Goal: Ask a question: Seek information or help from site administrators or community

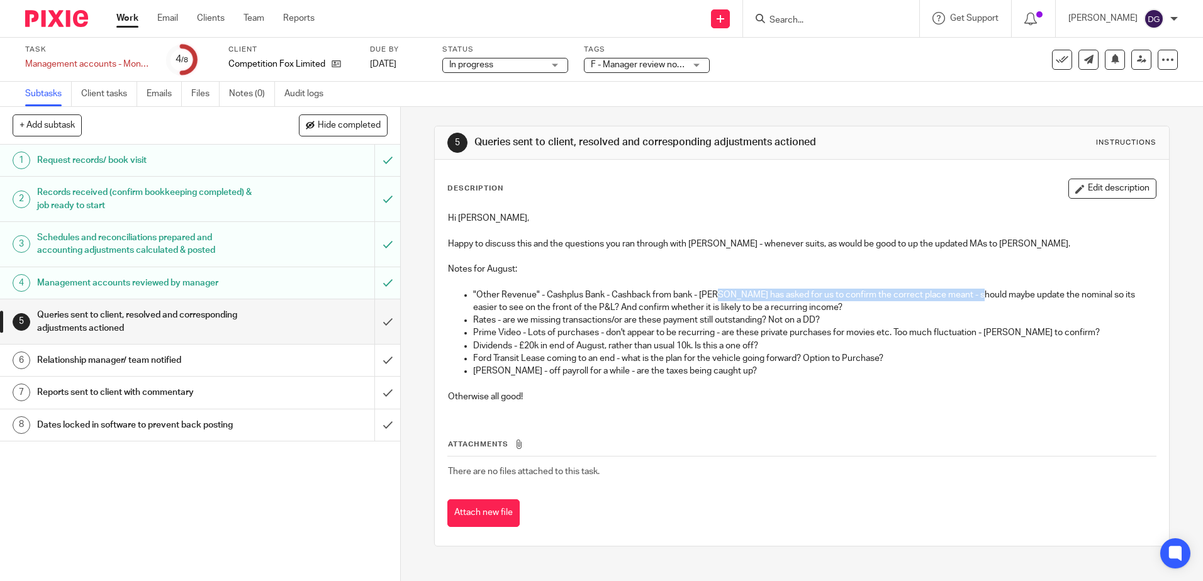
drag, startPoint x: 719, startPoint y: 296, endPoint x: 974, endPoint y: 296, distance: 254.2
click at [974, 296] on p ""Other Revenue" - Cashplus Bank - Cashback from bank - [PERSON_NAME] has asked …" at bounding box center [814, 302] width 682 height 26
drag, startPoint x: 471, startPoint y: 320, endPoint x: 843, endPoint y: 320, distance: 371.3
click at [843, 320] on p "Rates - are we missing transactions/or are these payment still outstanding? Not…" at bounding box center [814, 320] width 682 height 13
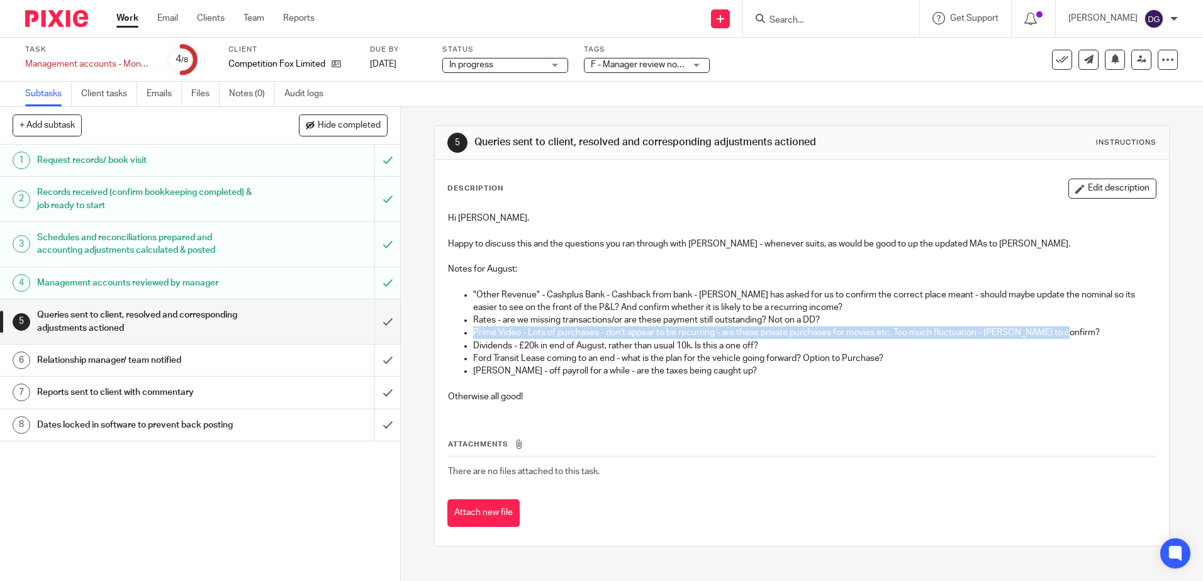
drag, startPoint x: 468, startPoint y: 334, endPoint x: 1077, endPoint y: 335, distance: 609.2
click at [1077, 335] on ul ""Other Revenue" - Cashplus Bank - Cashback from bank - [PERSON_NAME] has asked …" at bounding box center [801, 333] width 707 height 89
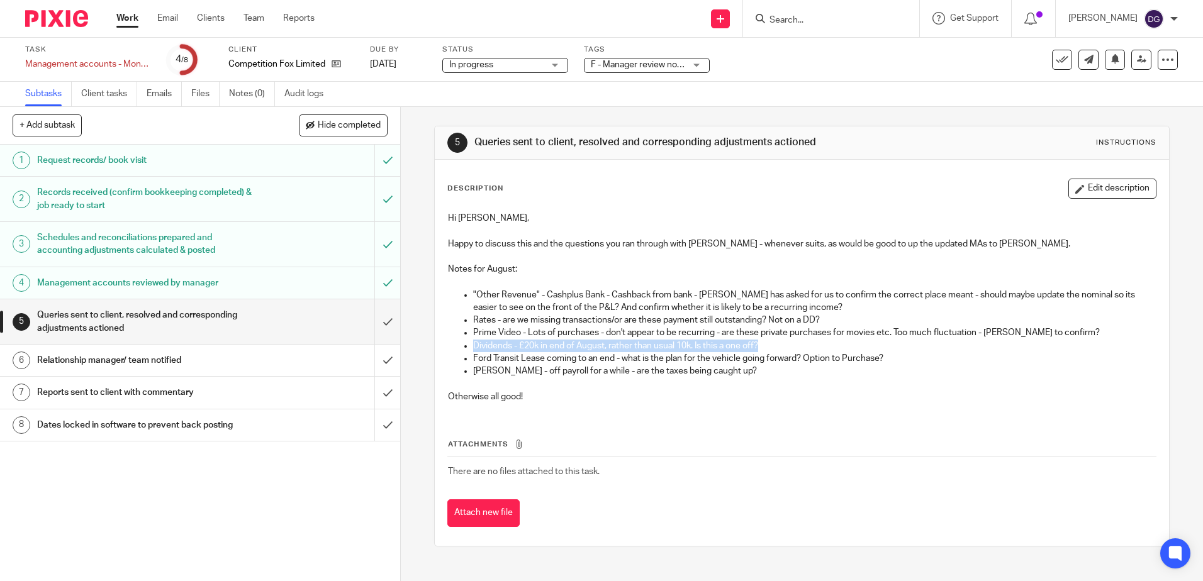
drag, startPoint x: 772, startPoint y: 347, endPoint x: 424, endPoint y: 347, distance: 347.4
click at [424, 347] on div "5 Queries sent to client, resolved and corresponding adjustments actioned Instr…" at bounding box center [802, 344] width 802 height 475
drag, startPoint x: 424, startPoint y: 347, endPoint x: 549, endPoint y: 348, distance: 124.6
click at [549, 348] on p "Dividends - £20k in end of August, rather than usual 10k. Is this a one off?" at bounding box center [814, 346] width 682 height 13
drag, startPoint x: 478, startPoint y: 361, endPoint x: 885, endPoint y: 361, distance: 406.5
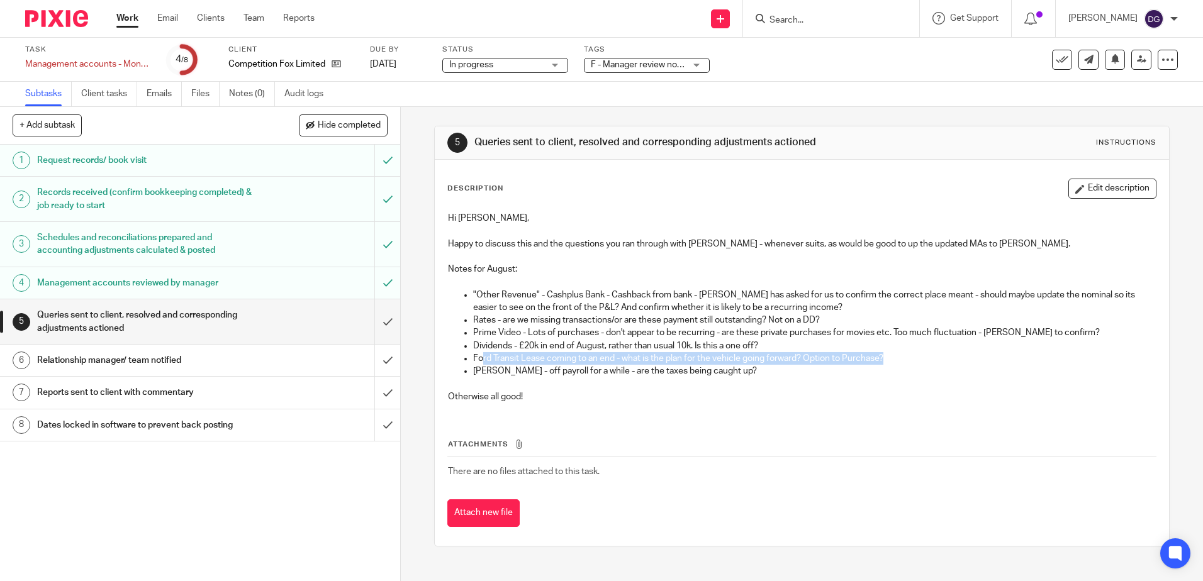
click at [885, 361] on p "Ford Transit Lease coming to an end - what is the plan for the vehicle going fo…" at bounding box center [814, 358] width 682 height 13
drag, startPoint x: 476, startPoint y: 375, endPoint x: 776, endPoint y: 373, distance: 300.2
click at [776, 373] on p "[PERSON_NAME] - off payroll for a while - are the taxes being caught up?" at bounding box center [814, 371] width 682 height 13
drag, startPoint x: 776, startPoint y: 373, endPoint x: 724, endPoint y: 422, distance: 70.8
click at [724, 422] on div "Attachments There are no files attached to this task. Attach new file" at bounding box center [801, 470] width 709 height 115
